Goal: Use online tool/utility

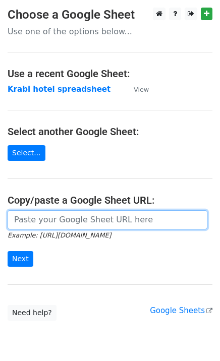
click at [95, 216] on input "url" at bounding box center [108, 219] width 200 height 19
paste input "[URL][DOMAIN_NAME]"
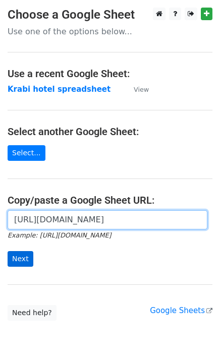
type input "[URL][DOMAIN_NAME]"
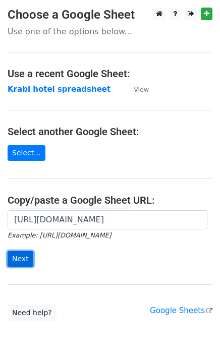
scroll to position [0, 0]
click at [21, 258] on input "Next" at bounding box center [21, 259] width 26 height 16
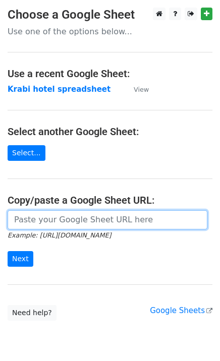
click at [66, 226] on input "url" at bounding box center [108, 219] width 200 height 19
paste input "[URL][DOMAIN_NAME]"
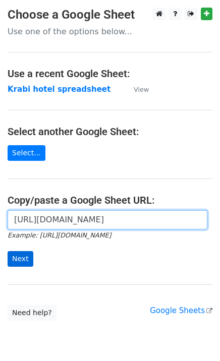
type input "[URL][DOMAIN_NAME]"
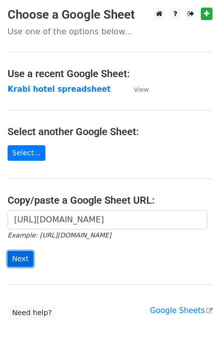
scroll to position [0, 0]
click at [22, 259] on input "Next" at bounding box center [21, 259] width 26 height 16
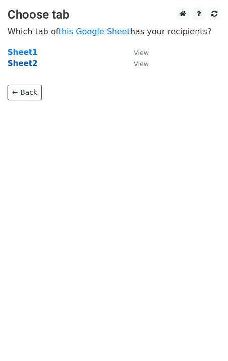
click at [18, 65] on strong "Sheet2" at bounding box center [23, 63] width 30 height 9
